Goal: Transaction & Acquisition: Purchase product/service

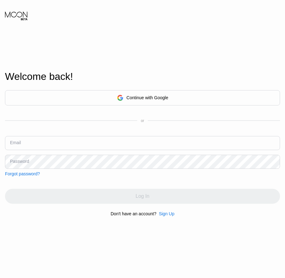
click at [162, 216] on div "Sign Up" at bounding box center [167, 213] width 16 height 5
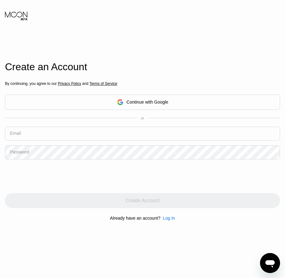
click at [19, 136] on div "Email" at bounding box center [15, 133] width 11 height 5
click at [24, 135] on input "text" at bounding box center [142, 134] width 275 height 14
paste input "[EMAIL_ADDRESS][DOMAIN_NAME]"
type input "[EMAIL_ADDRESS][DOMAIN_NAME]"
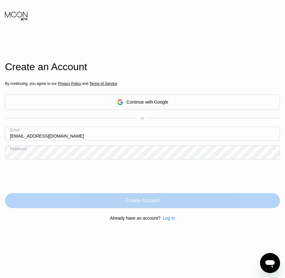
click at [138, 203] on div "Create Account" at bounding box center [142, 201] width 34 height 6
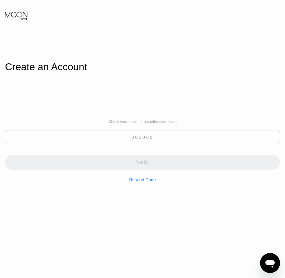
click at [146, 136] on input at bounding box center [142, 137] width 275 height 14
paste input "527942"
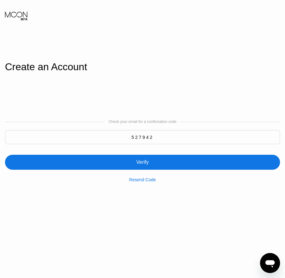
type input "527942"
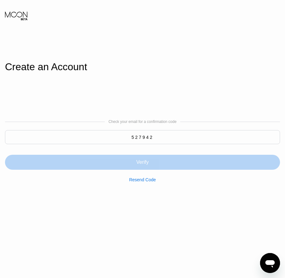
click at [140, 165] on div "Verify" at bounding box center [142, 162] width 12 height 6
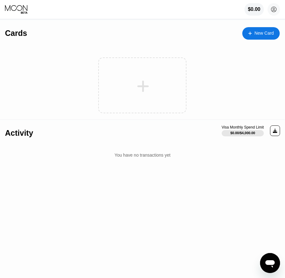
click at [260, 37] on div "New Card" at bounding box center [260, 33] width 37 height 12
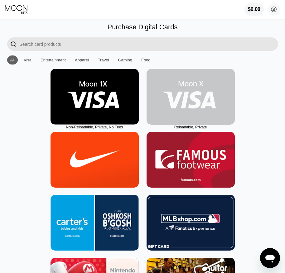
click at [181, 117] on img at bounding box center [191, 97] width 88 height 56
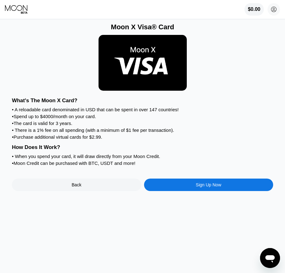
click at [194, 191] on div "Sign Up Now" at bounding box center [208, 185] width 129 height 12
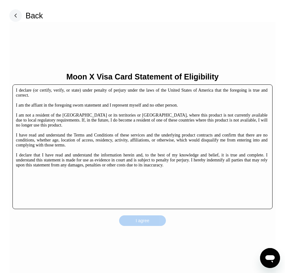
click at [142, 222] on div "I agree" at bounding box center [143, 221] width 14 height 6
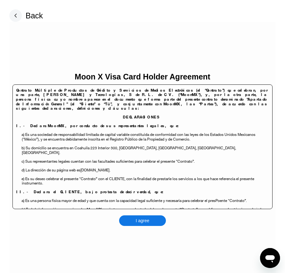
click at [152, 222] on div "I agree" at bounding box center [142, 221] width 47 height 11
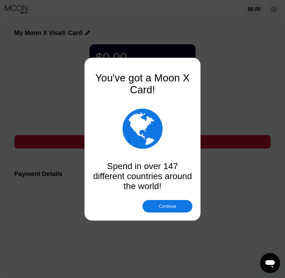
click at [163, 213] on div at bounding box center [145, 139] width 290 height 278
click at [166, 207] on div "Continue" at bounding box center [167, 206] width 17 height 5
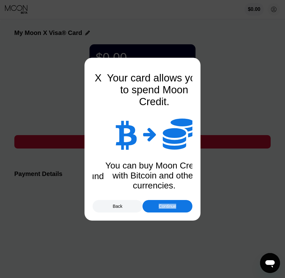
click at [166, 207] on div "Continue" at bounding box center [167, 206] width 17 height 5
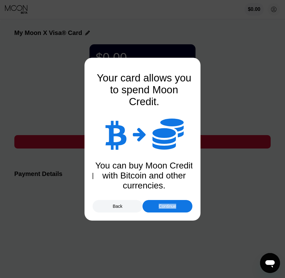
click at [166, 207] on div "Continue" at bounding box center [167, 206] width 17 height 5
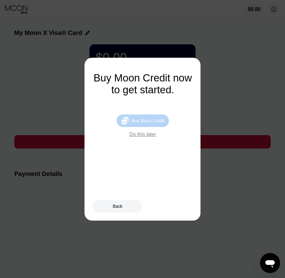
click at [152, 127] on div " Buy Moon Credit" at bounding box center [143, 121] width 52 height 12
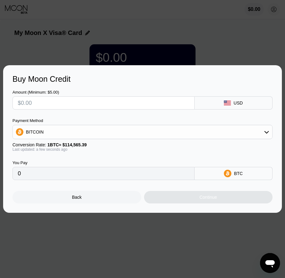
click at [82, 198] on div "Back" at bounding box center [76, 197] width 129 height 12
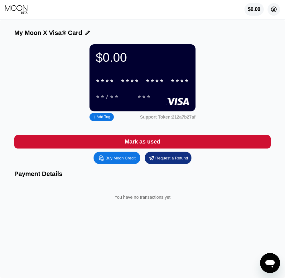
click at [273, 11] on icon at bounding box center [273, 9] width 3 height 3
